Goal: Task Accomplishment & Management: Complete application form

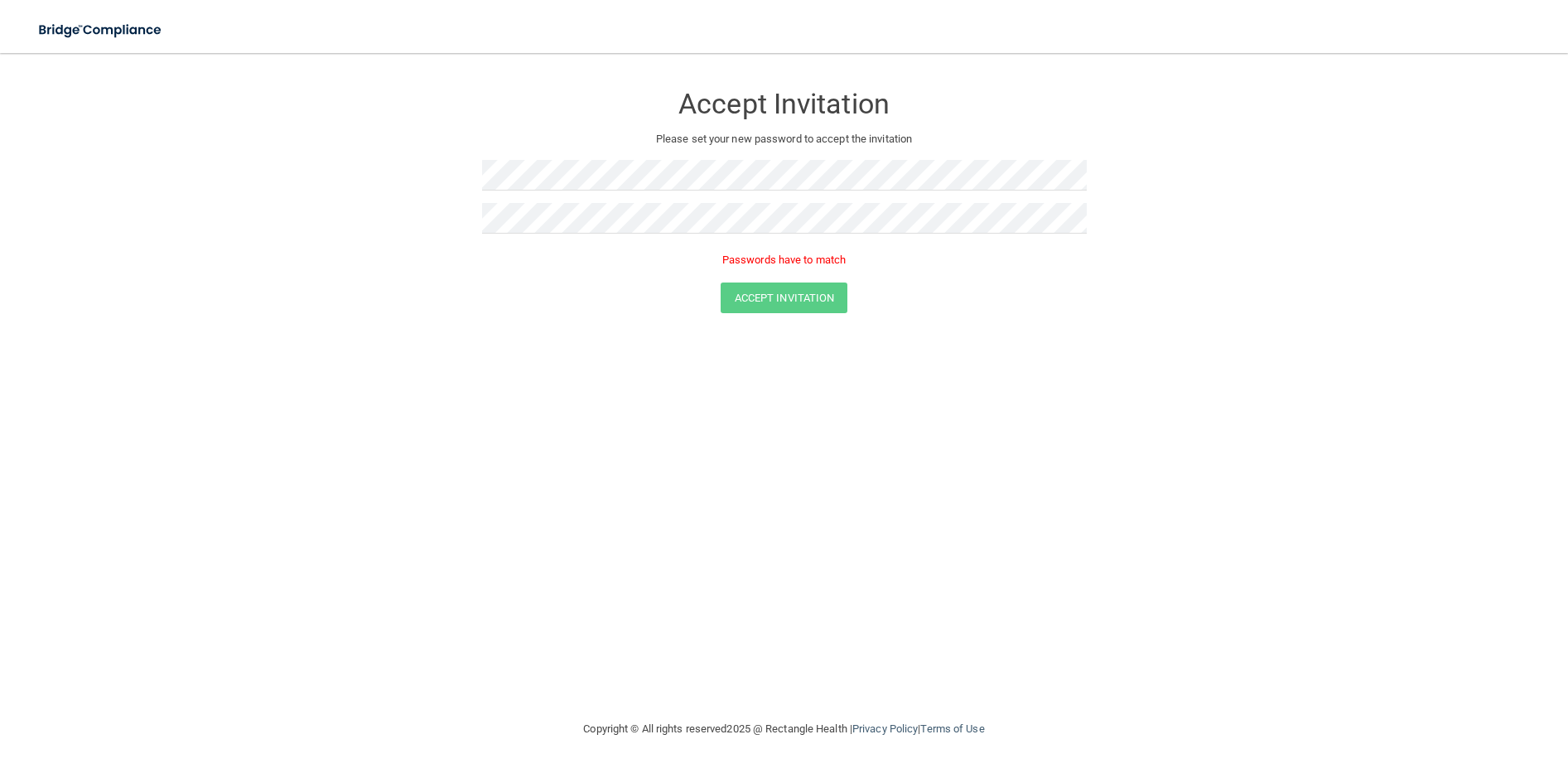
click at [695, 438] on div "Accept Invitation Please set your new password to accept the invitation Passwor…" at bounding box center [784, 386] width 1502 height 633
click at [410, 217] on form "Accept Invitation Please set your new password to accept the invitation Passwor…" at bounding box center [784, 201] width 1502 height 263
click at [426, 173] on form "Accept Invitation Please set your new password to accept the invitation Passwor…" at bounding box center [784, 201] width 1502 height 263
click at [512, 239] on div at bounding box center [784, 224] width 605 height 43
click at [744, 273] on button "Accept Invitation" at bounding box center [784, 274] width 128 height 31
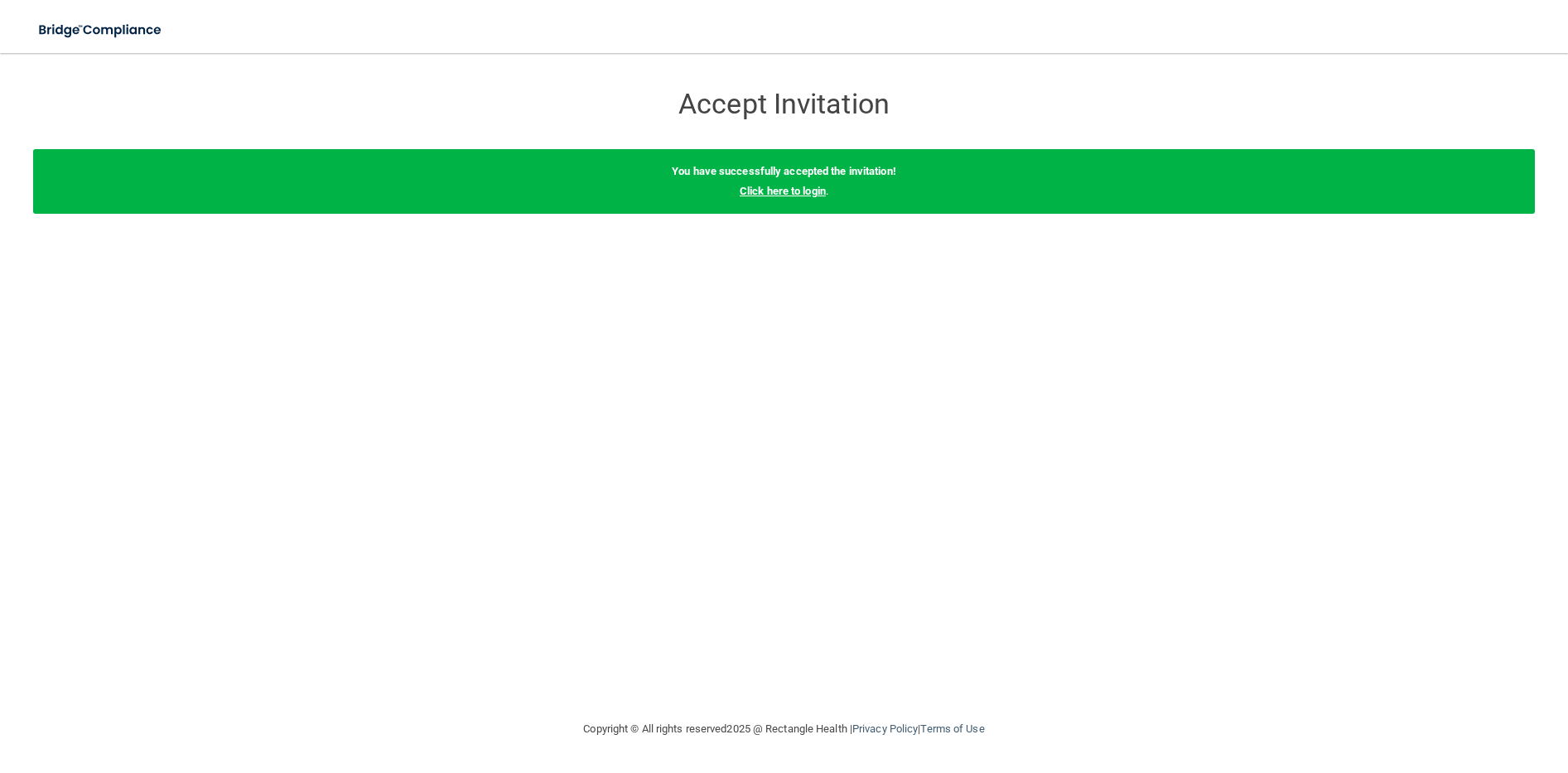
click at [786, 190] on link "Click here to login" at bounding box center [782, 191] width 86 height 13
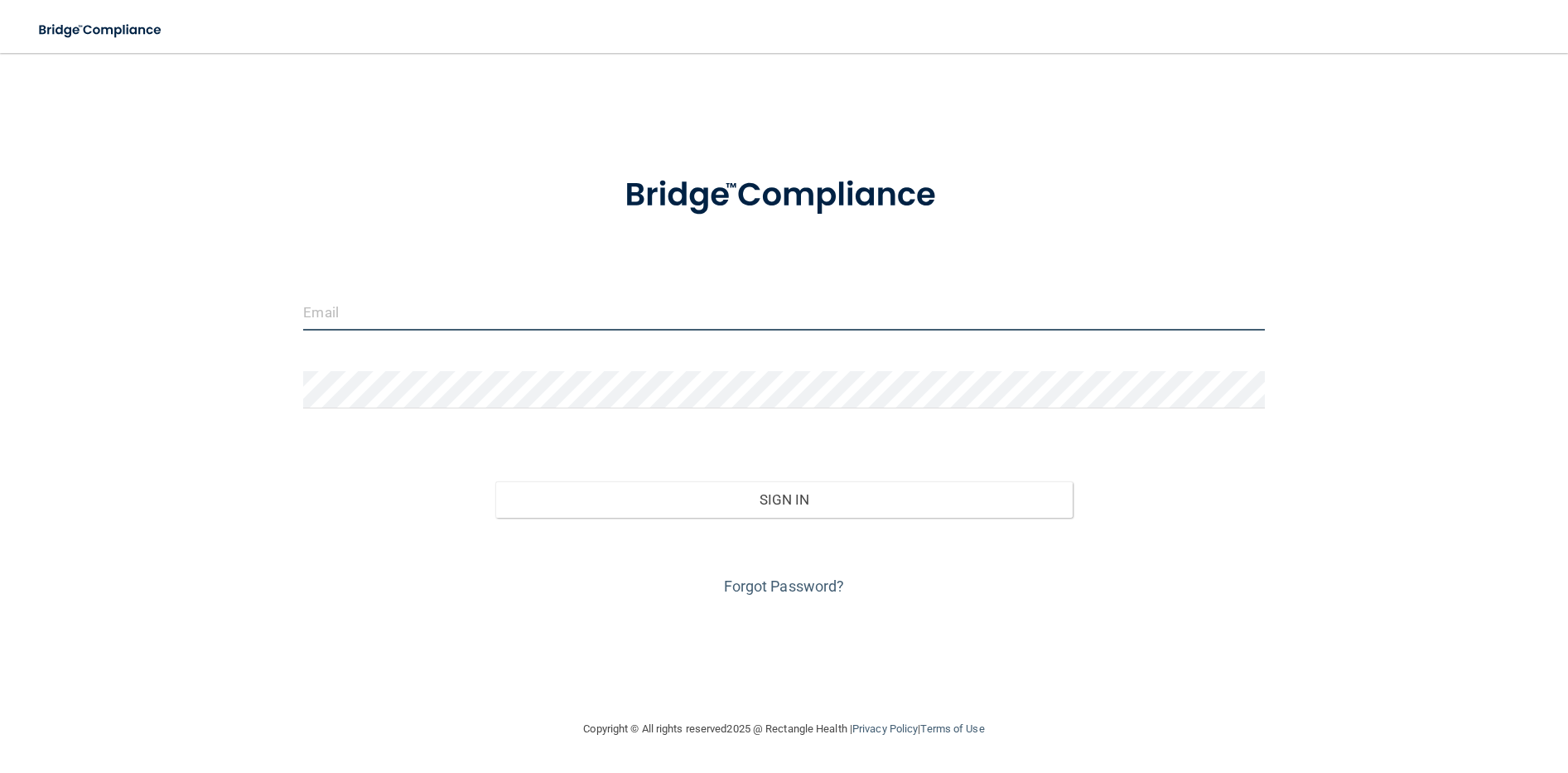
click at [690, 317] on input "email" at bounding box center [783, 311] width 961 height 37
type input "[EMAIL_ADDRESS][DOMAIN_NAME]"
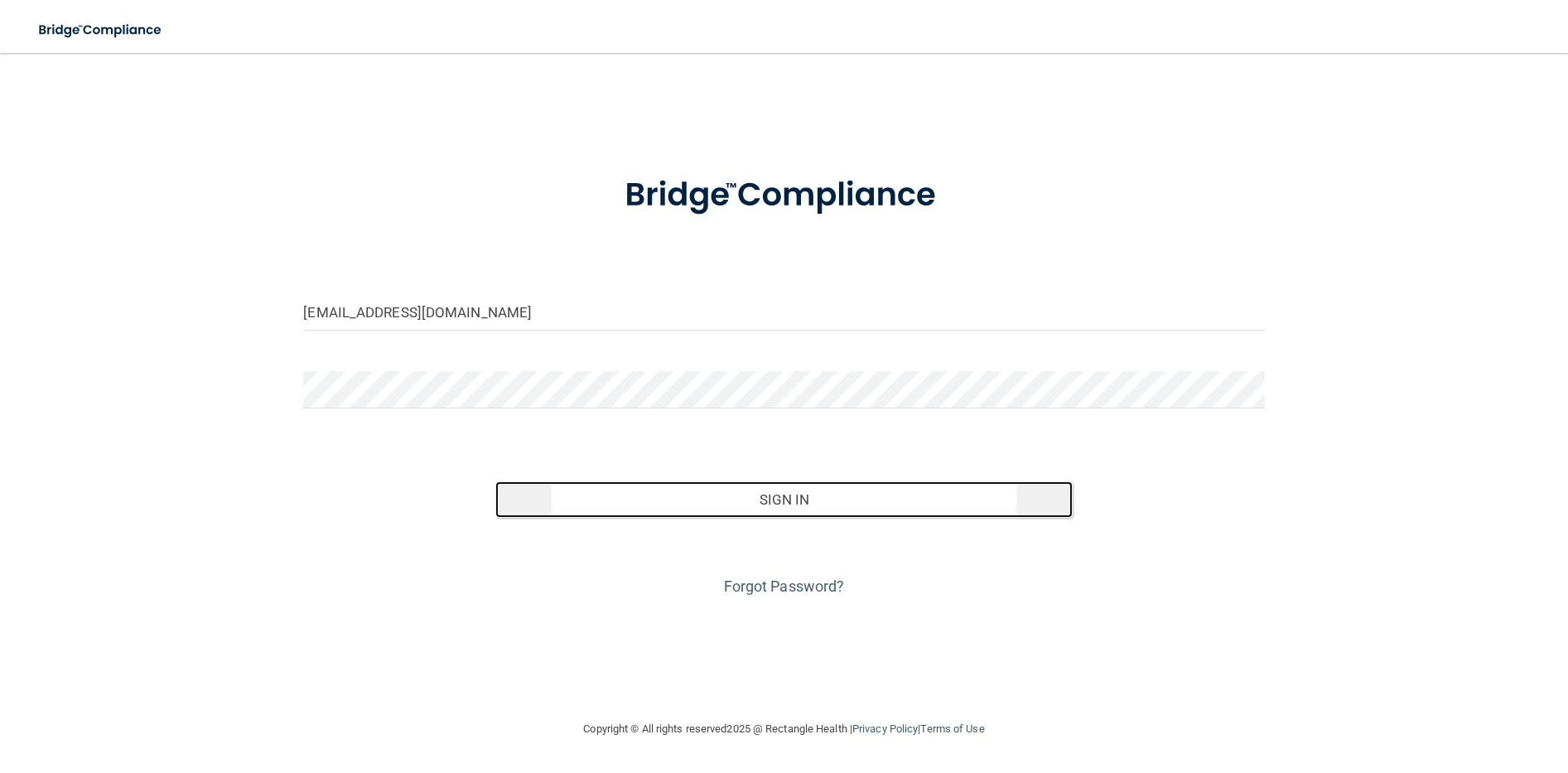
click at [739, 508] on button "Sign In" at bounding box center [784, 499] width 577 height 36
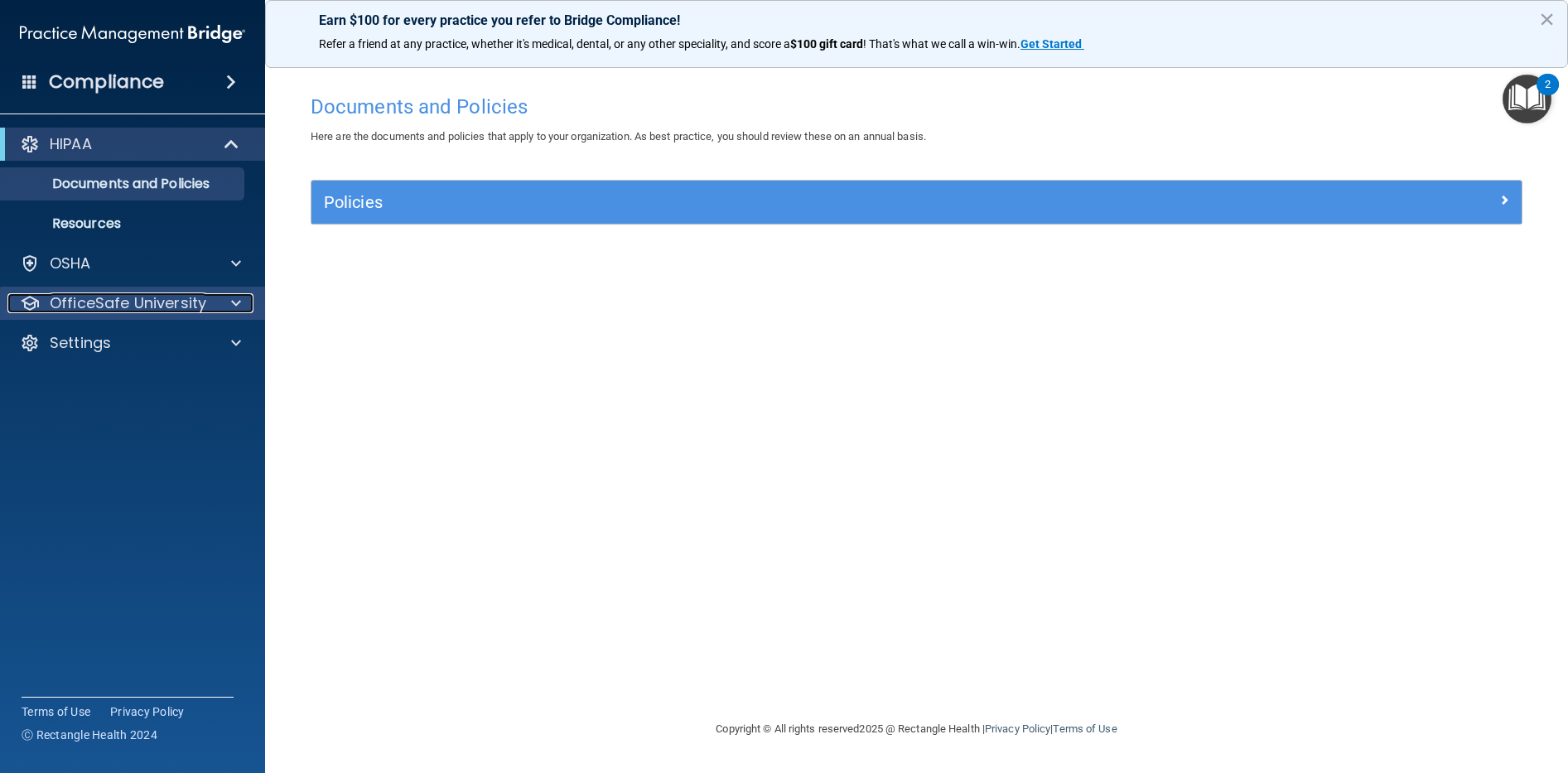
click at [222, 298] on div at bounding box center [233, 303] width 42 height 20
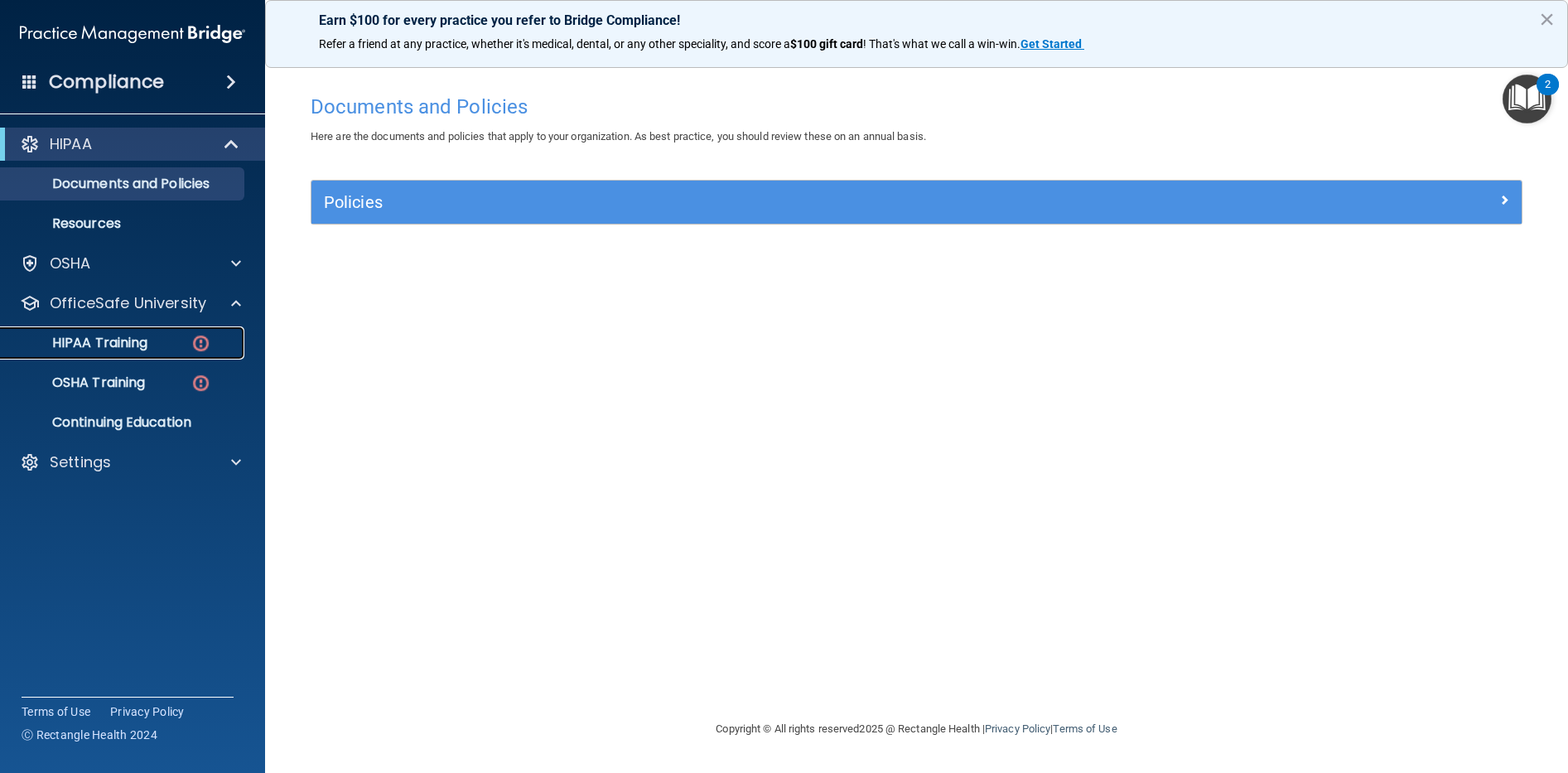
click at [144, 341] on p "HIPAA Training" at bounding box center [79, 343] width 137 height 16
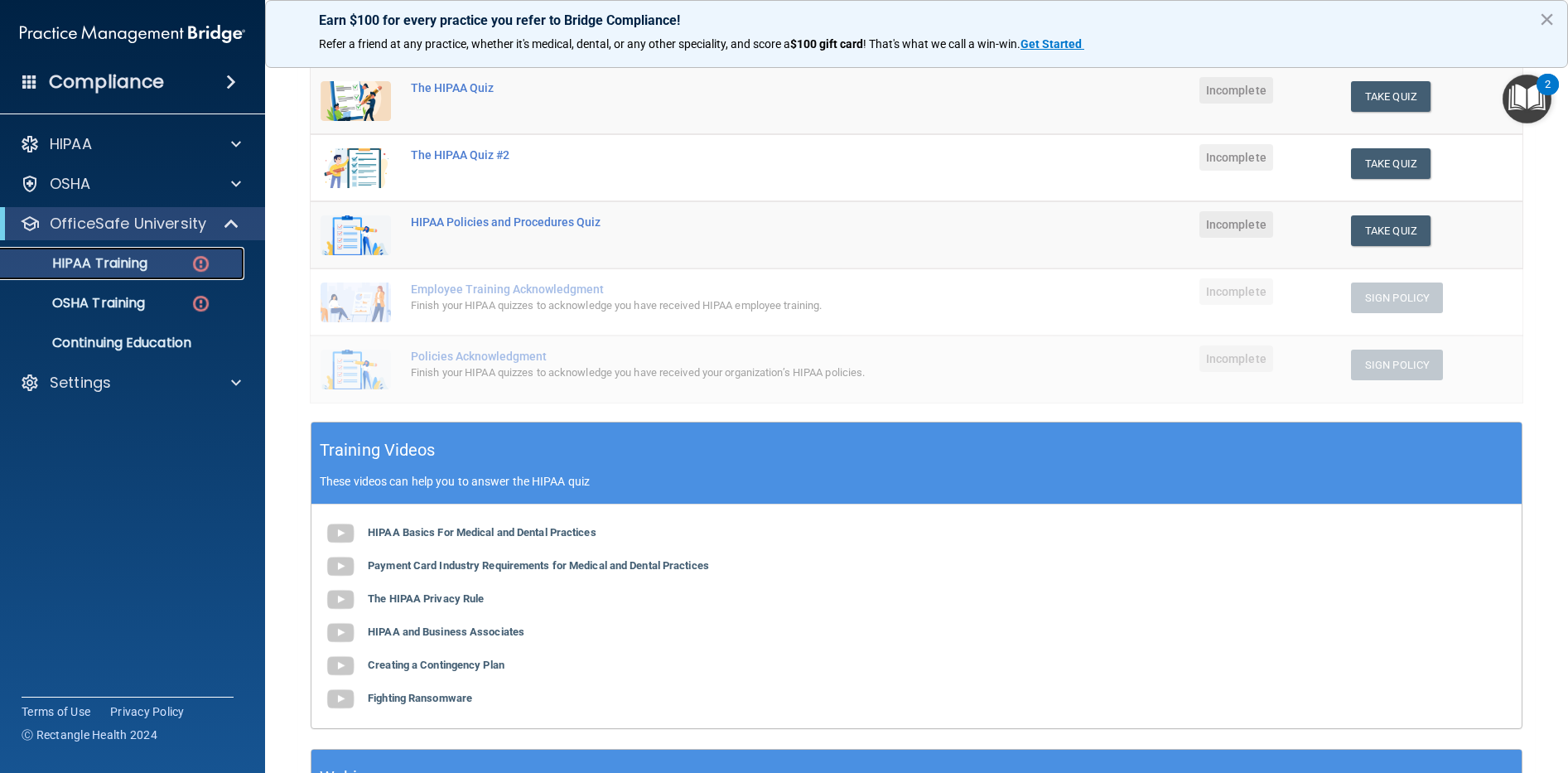
scroll to position [226, 0]
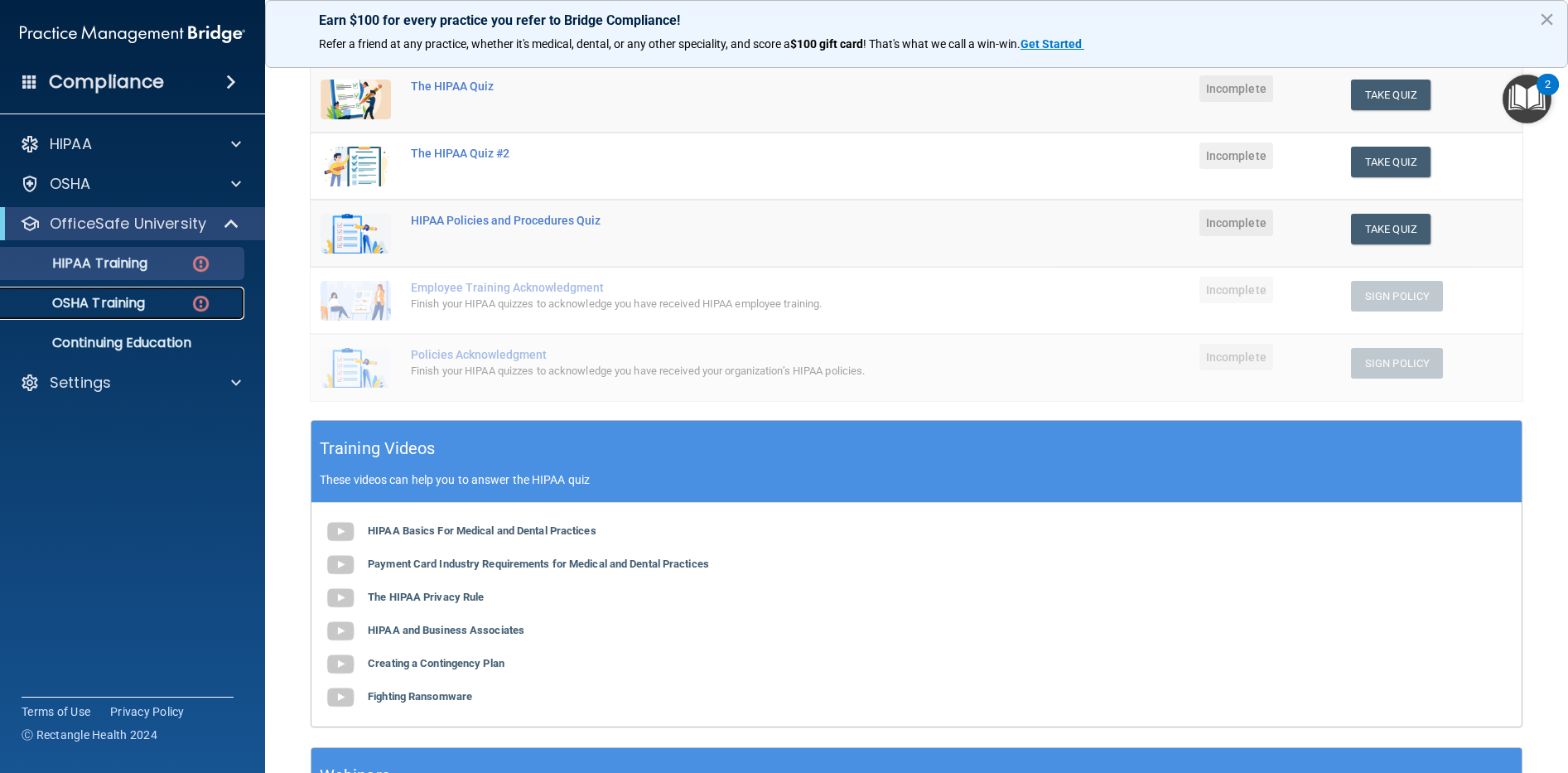
click at [106, 298] on p "OSHA Training" at bounding box center [78, 303] width 134 height 16
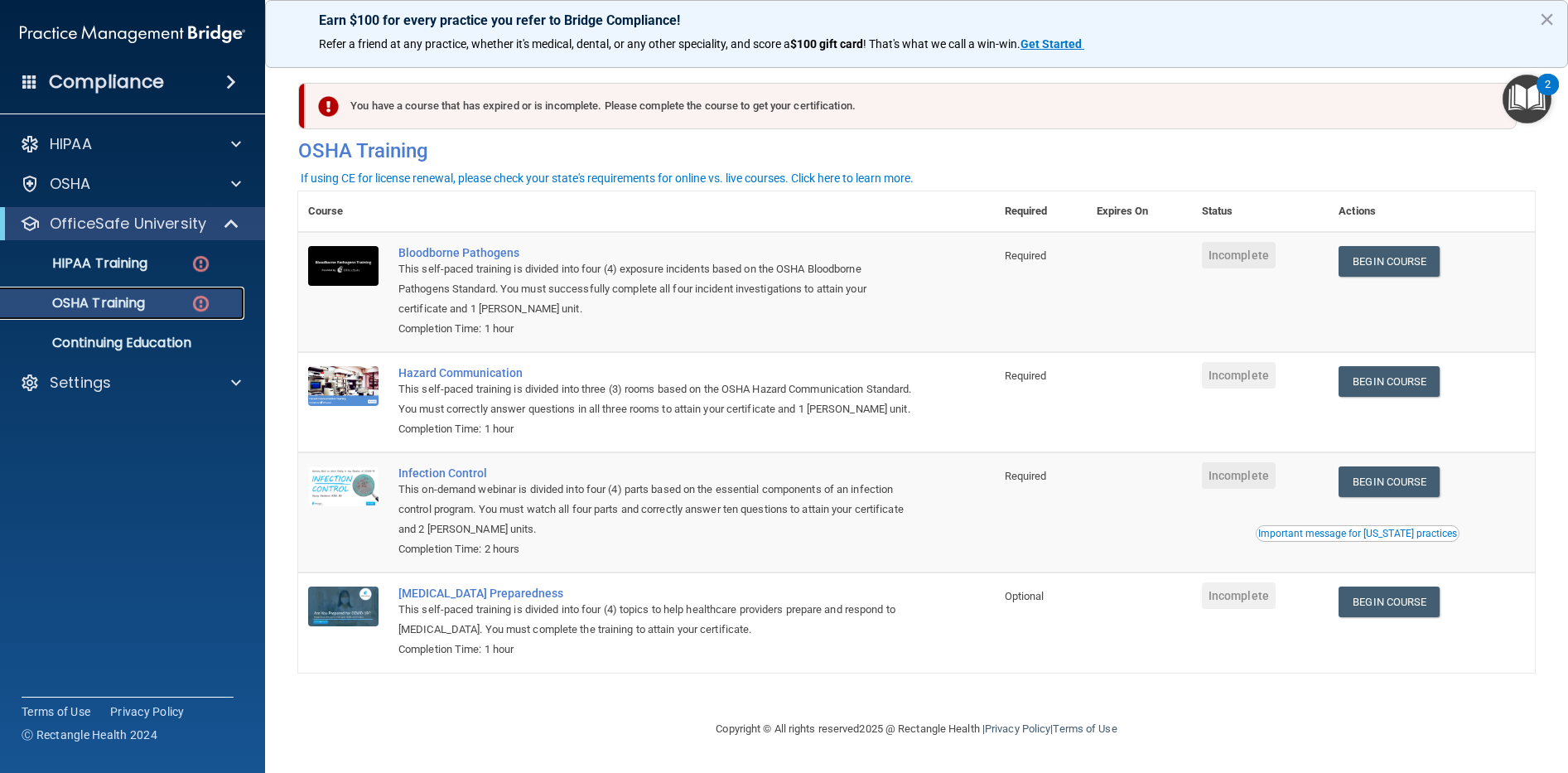
scroll to position [9, 0]
